Goal: Information Seeking & Learning: Check status

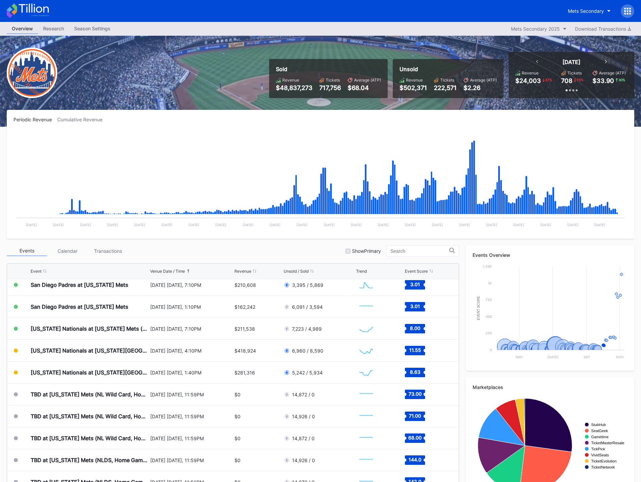
scroll to position [1615, 0]
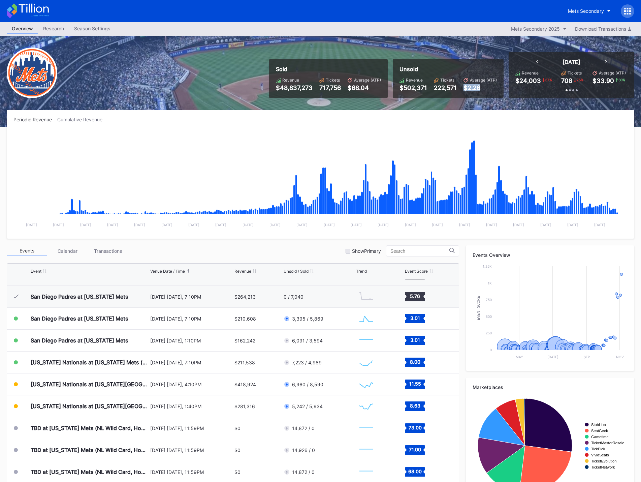
drag, startPoint x: 484, startPoint y: 85, endPoint x: 466, endPoint y: 85, distance: 18.9
click at [466, 85] on div "$2.26" at bounding box center [480, 87] width 33 height 7
drag, startPoint x: 466, startPoint y: 88, endPoint x: 490, endPoint y: 92, distance: 24.6
click at [490, 92] on div "Unsold Revenue $502,371 Tickets 222,571 Average (ATP) $2.26" at bounding box center [448, 78] width 111 height 39
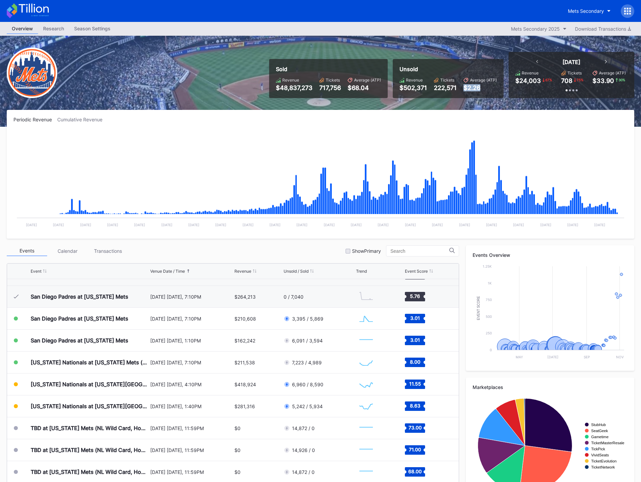
click at [489, 91] on div "Unsold Revenue $502,371 Tickets 222,571 Average (ATP) $2.26" at bounding box center [448, 78] width 111 height 39
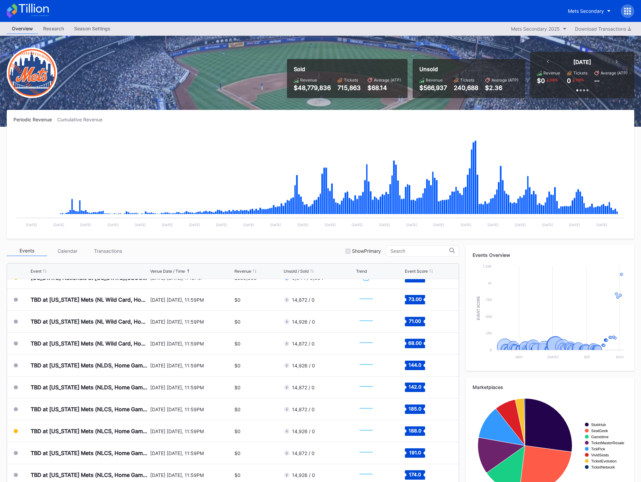
scroll to position [1753, 0]
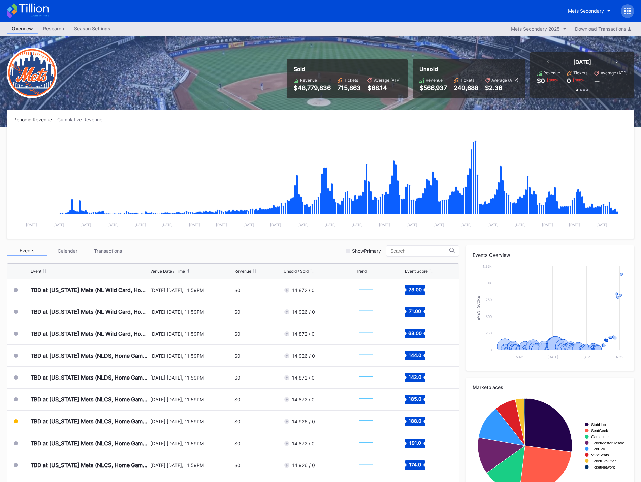
click at [608, 376] on div "Events Overview Created with Highcharts 11.2.0 Event Score Chart title May Jul …" at bounding box center [550, 374] width 169 height 258
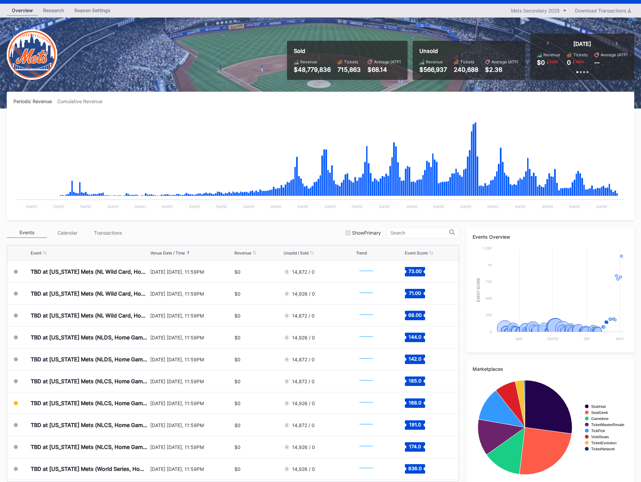
scroll to position [28, 0]
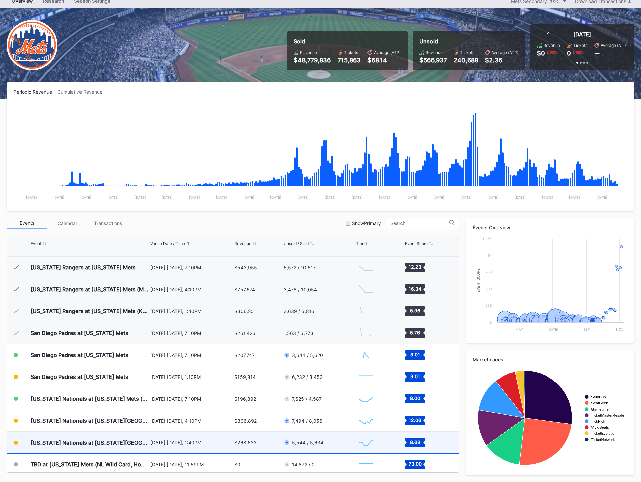
scroll to position [1483, 0]
